Goal: Information Seeking & Learning: Learn about a topic

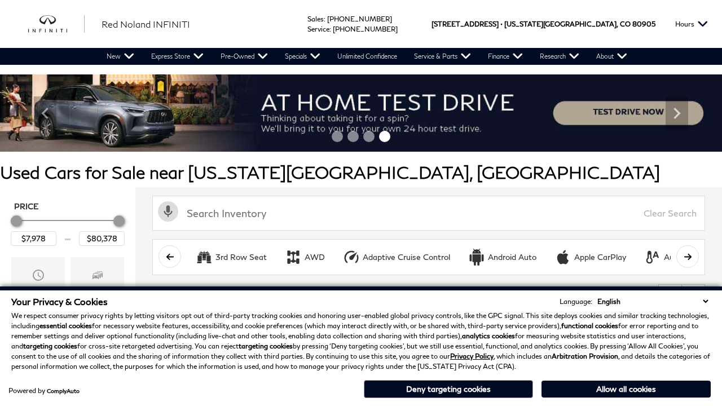
scroll to position [470, 0]
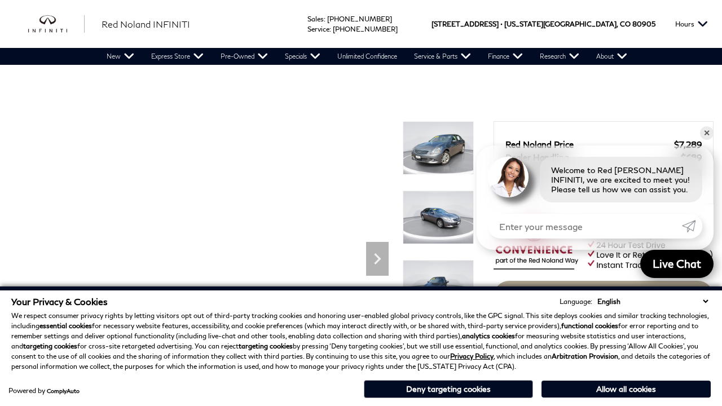
scroll to position [967, 0]
